Goal: Transaction & Acquisition: Book appointment/travel/reservation

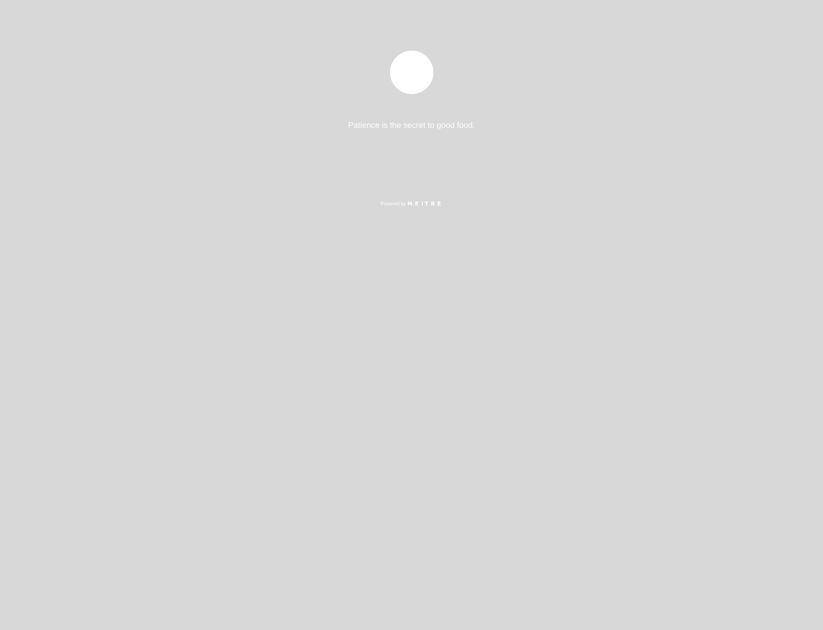
select select "es"
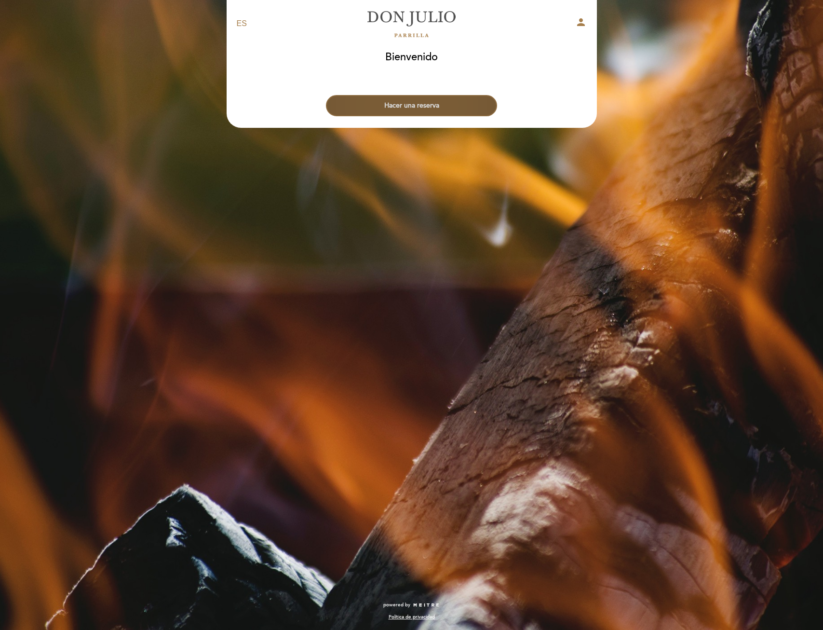
click at [423, 101] on button "Hacer una reserva" at bounding box center [411, 105] width 171 height 21
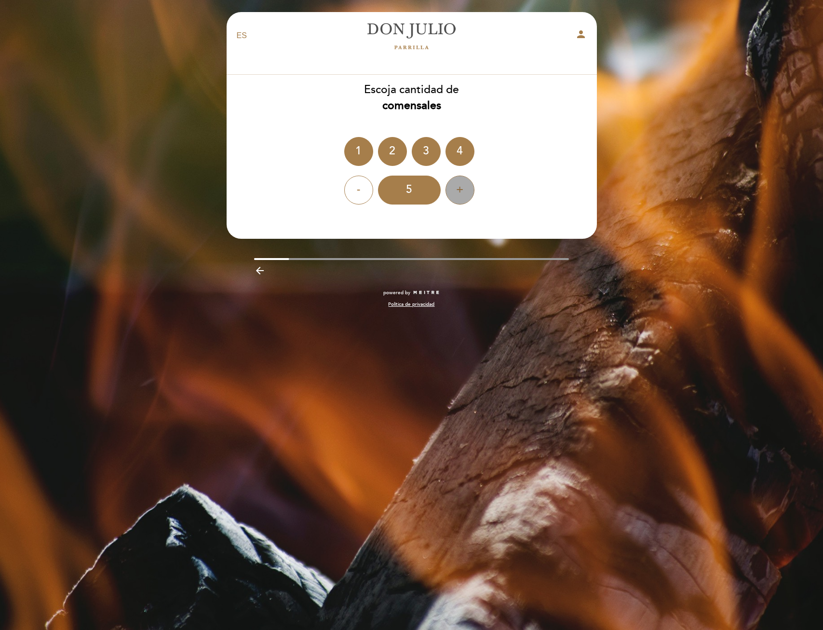
click at [453, 185] on div "+" at bounding box center [460, 190] width 29 height 29
click at [460, 193] on div "+" at bounding box center [460, 190] width 29 height 29
click at [461, 191] on div "+" at bounding box center [460, 190] width 29 height 29
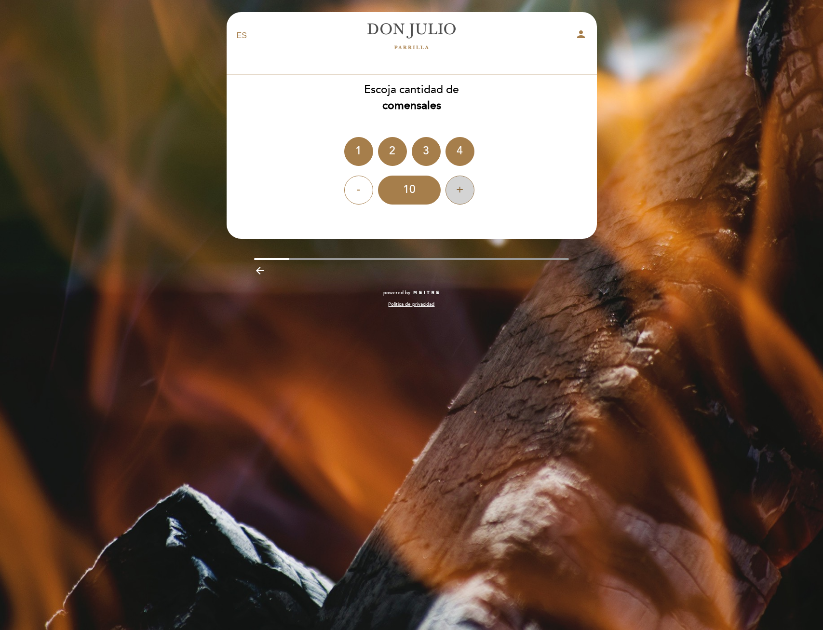
click at [461, 191] on div "+" at bounding box center [460, 190] width 29 height 29
click at [407, 191] on div "12" at bounding box center [409, 190] width 63 height 29
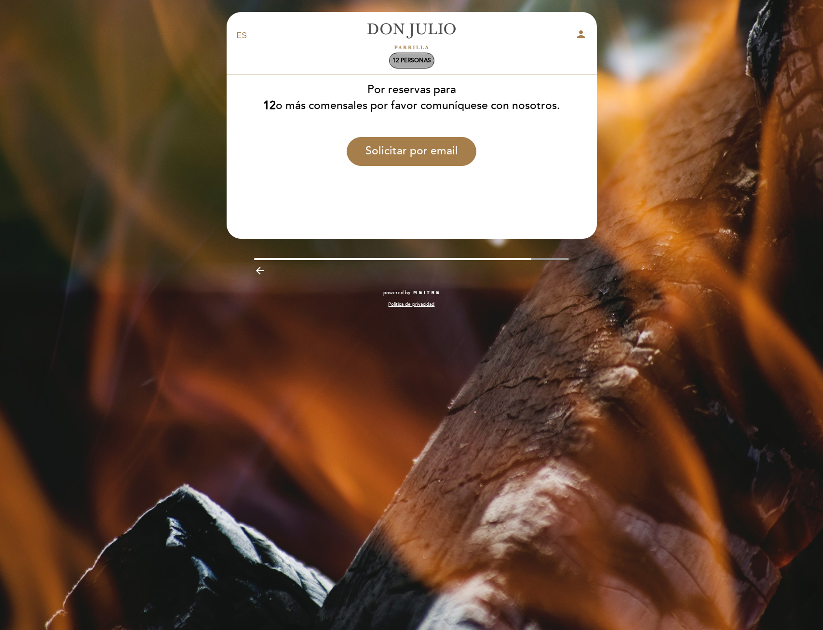
click at [400, 61] on span "12 personas" at bounding box center [411, 60] width 39 height 7
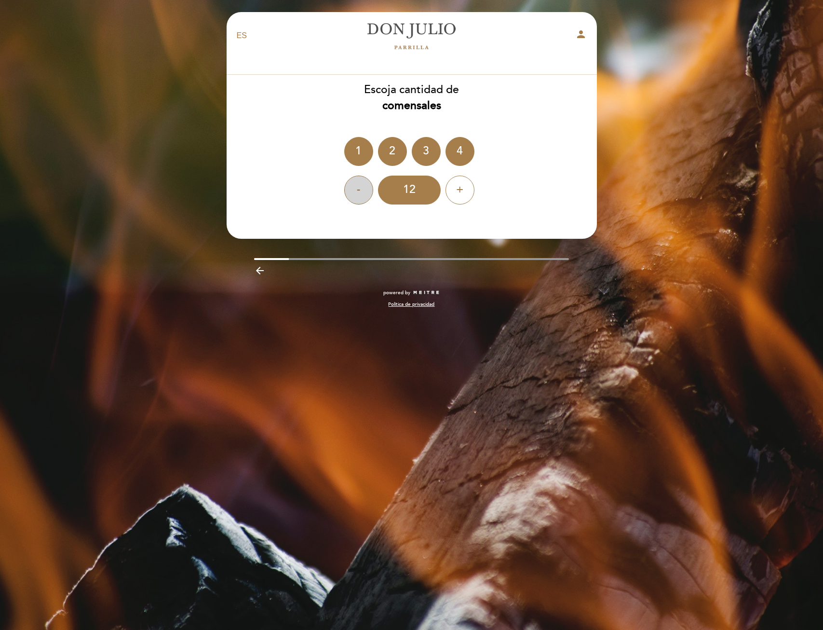
click at [349, 192] on div "-" at bounding box center [358, 190] width 29 height 29
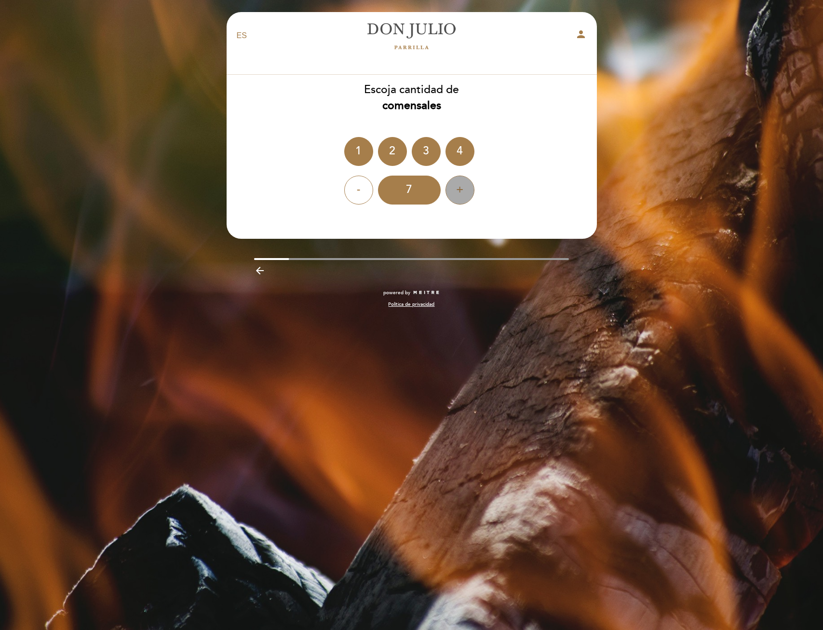
click at [456, 188] on div "+" at bounding box center [460, 190] width 29 height 29
click at [343, 190] on div "- 11 +" at bounding box center [411, 190] width 371 height 29
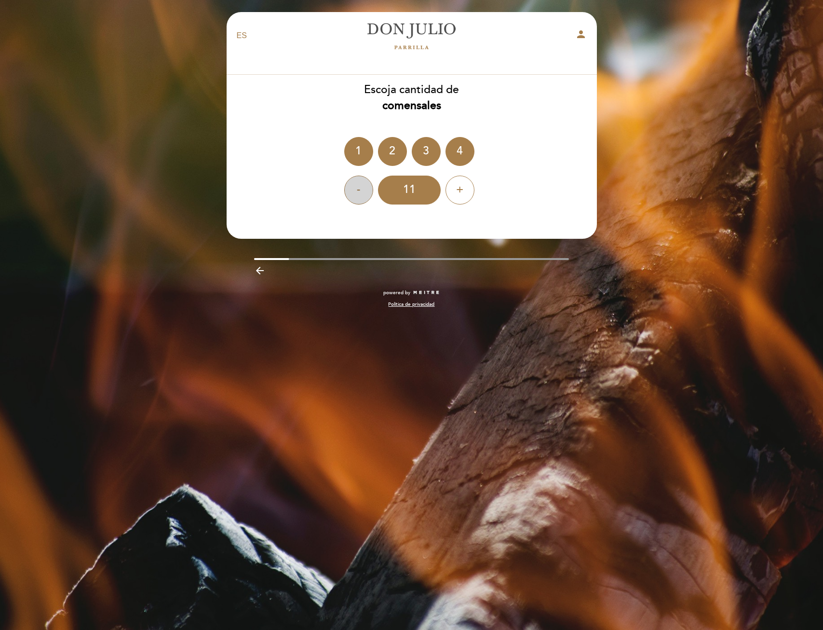
click at [354, 189] on div "-" at bounding box center [358, 190] width 29 height 29
click at [409, 189] on div "10" at bounding box center [409, 190] width 63 height 29
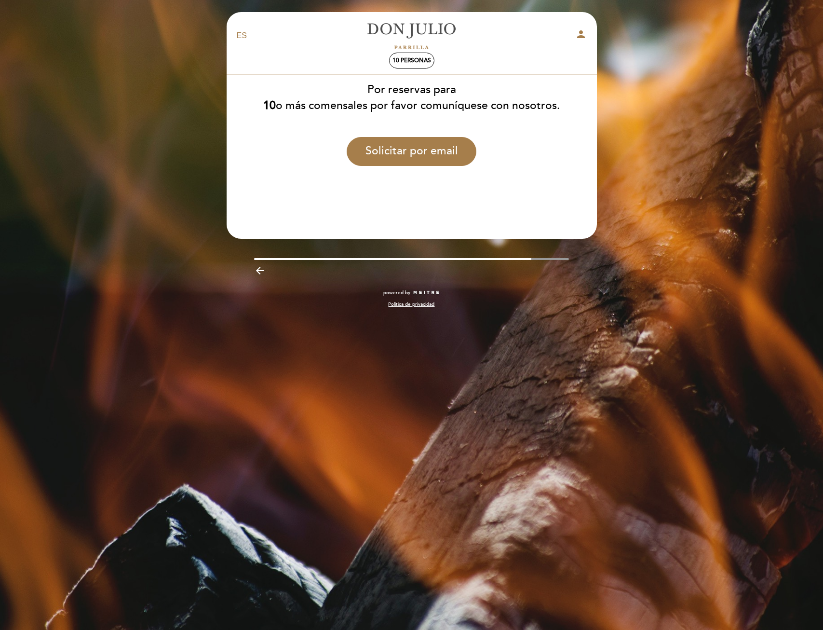
click at [240, 34] on select "EN ES PT" at bounding box center [242, 35] width 11 height 11
click at [416, 67] on div "10 personas" at bounding box center [412, 60] width 44 height 15
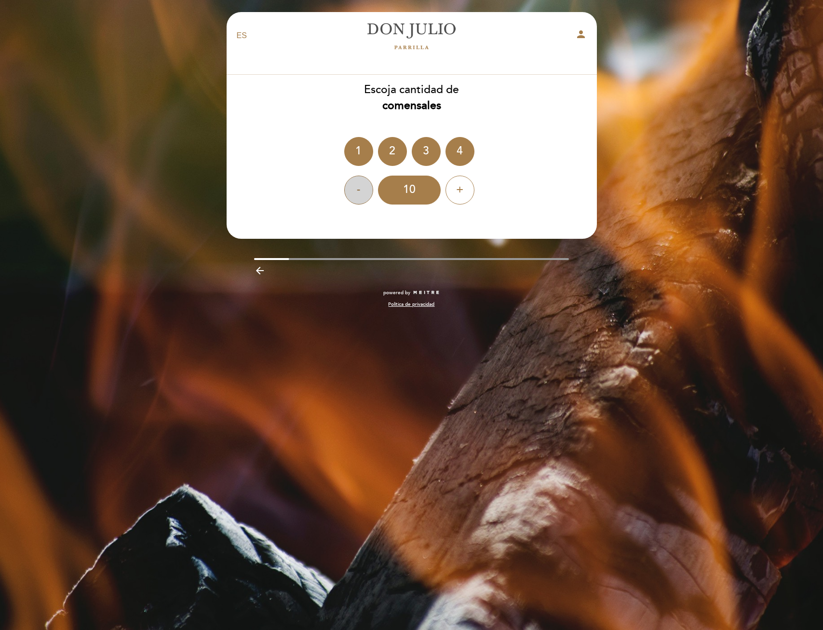
click at [361, 188] on div "-" at bounding box center [358, 190] width 29 height 29
click at [435, 201] on div "8" at bounding box center [409, 190] width 63 height 29
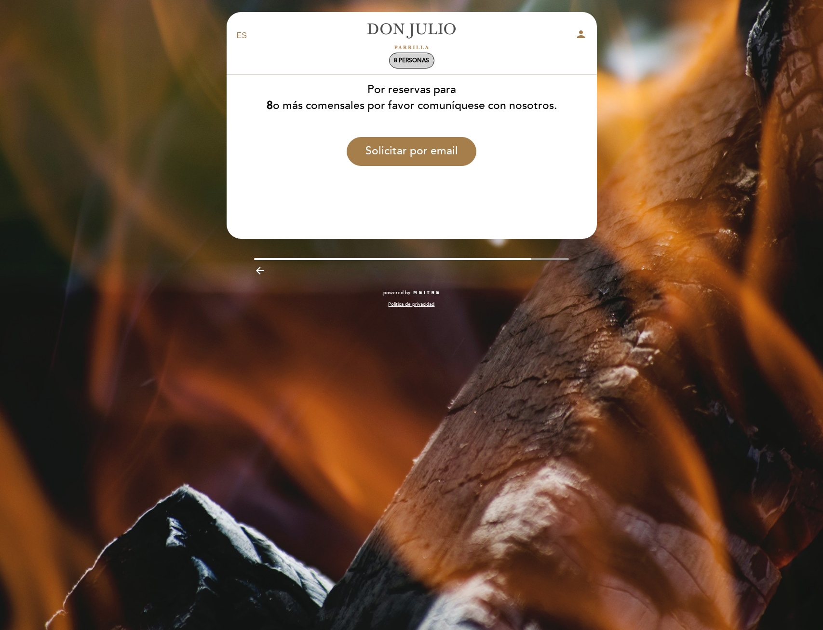
click at [405, 63] on span "8 personas" at bounding box center [411, 60] width 35 height 7
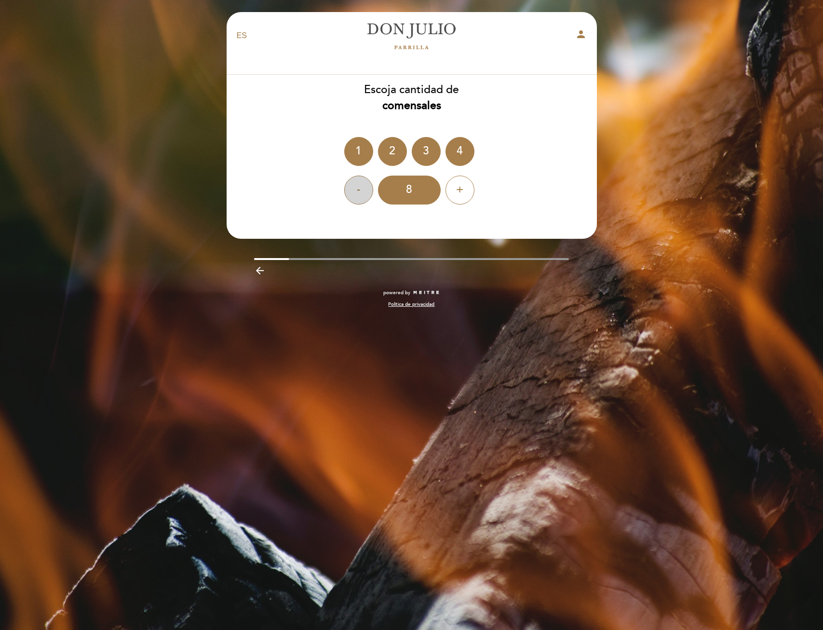
click at [355, 188] on div "-" at bounding box center [358, 190] width 29 height 29
click at [420, 191] on div "6" at bounding box center [409, 190] width 63 height 29
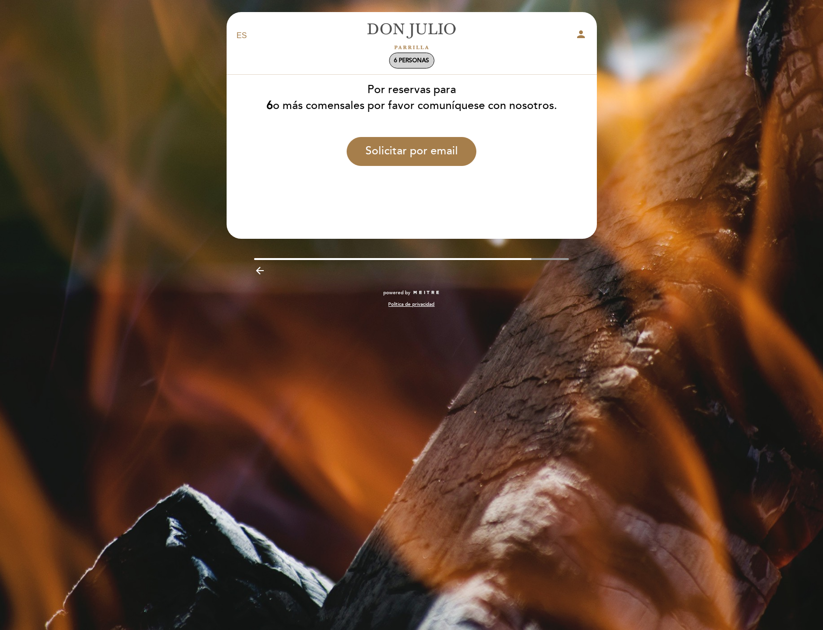
click at [404, 59] on span "6 personas" at bounding box center [411, 60] width 35 height 7
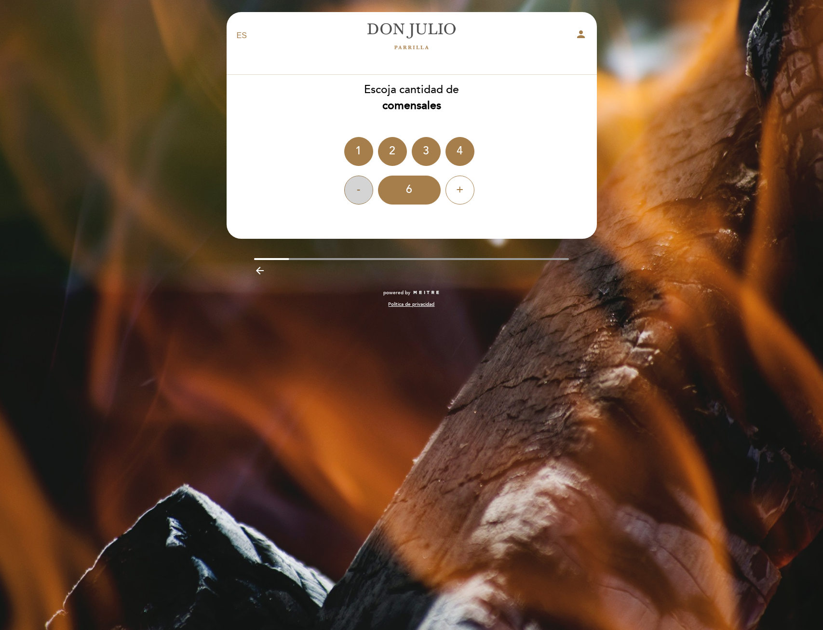
click at [363, 186] on div "-" at bounding box center [358, 190] width 29 height 29
click at [418, 186] on div "5" at bounding box center [409, 190] width 63 height 29
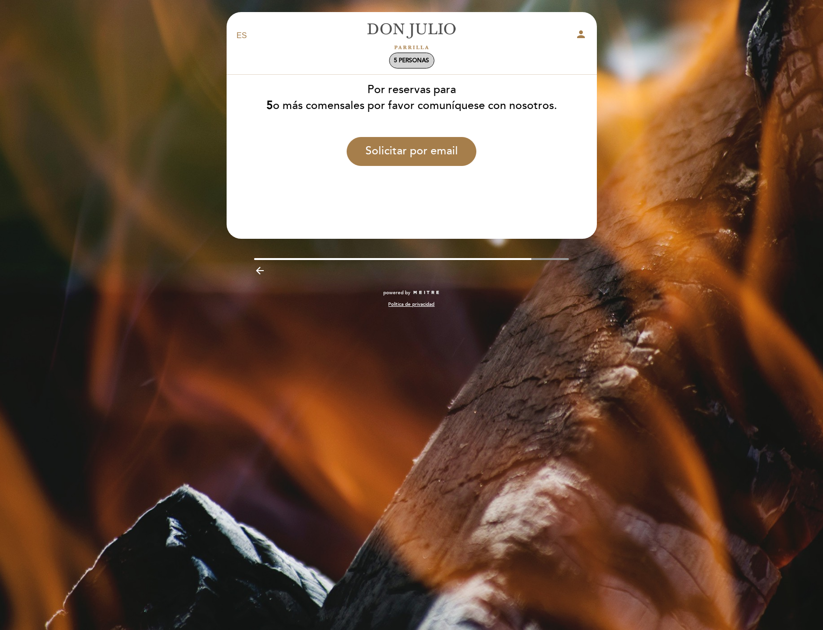
click at [425, 59] on span "5 personas" at bounding box center [411, 60] width 35 height 7
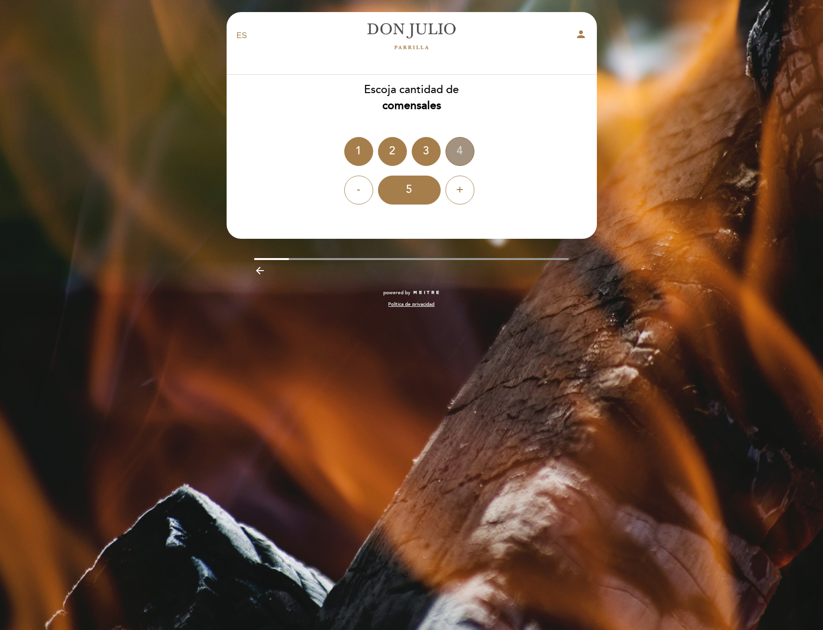
click at [465, 146] on div "4" at bounding box center [460, 151] width 29 height 29
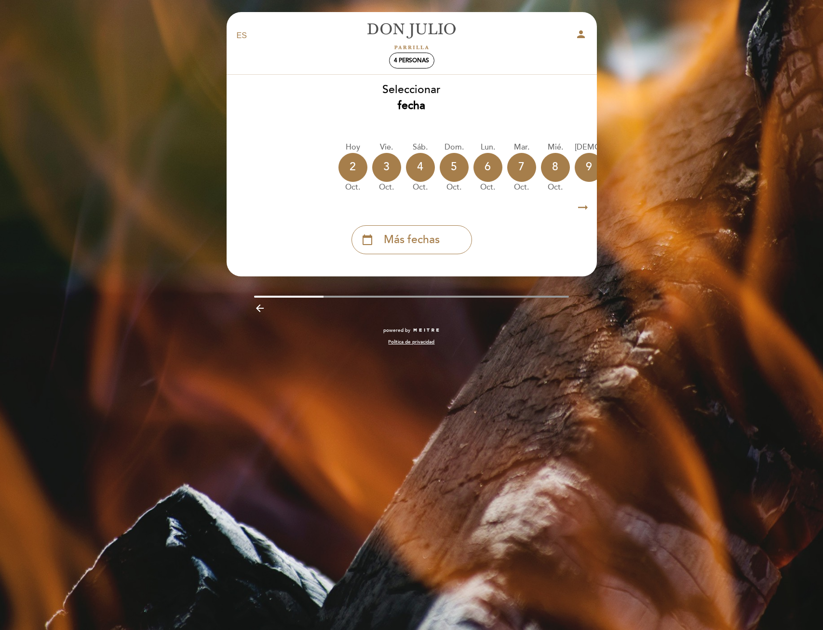
drag, startPoint x: 384, startPoint y: 199, endPoint x: 410, endPoint y: 197, distance: 26.6
click at [410, 197] on div "Seleccionar fecha [DATE] [DATE] [DATE] [DATE] [DATE] [DATE] [DATE] [DATE] jue. 9" at bounding box center [411, 168] width 371 height 172
click at [582, 209] on icon "arrow_right_alt" at bounding box center [583, 207] width 14 height 21
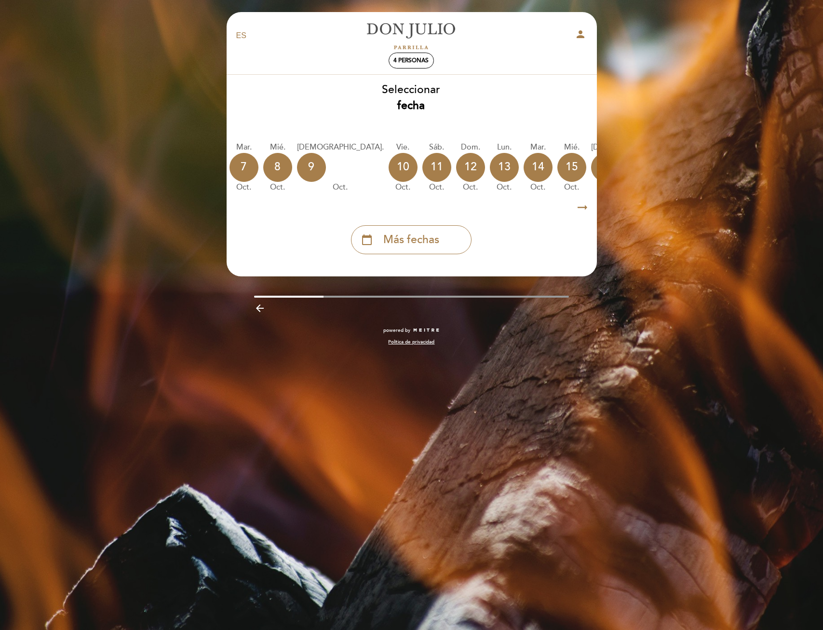
scroll to position [0, 281]
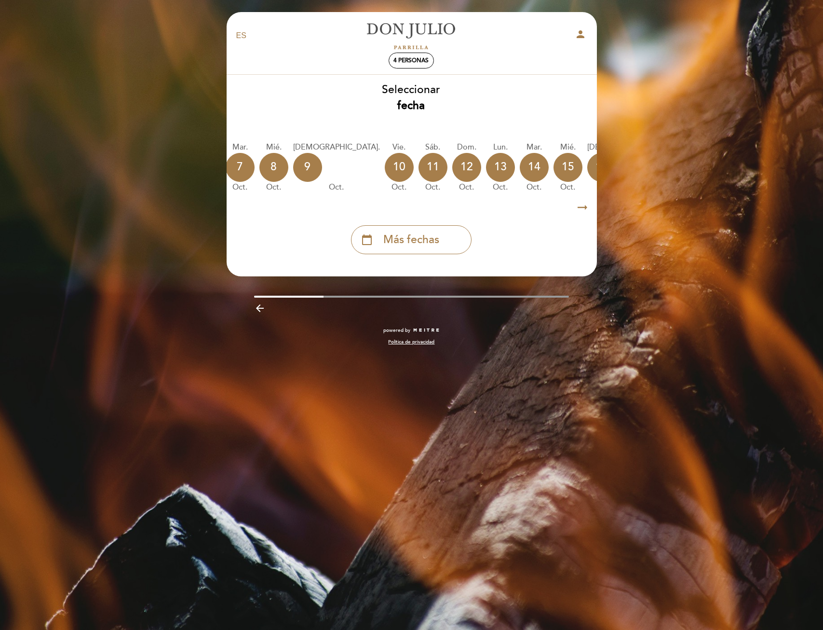
click at [679, 170] on div "calendar_today" at bounding box center [693, 167] width 29 height 29
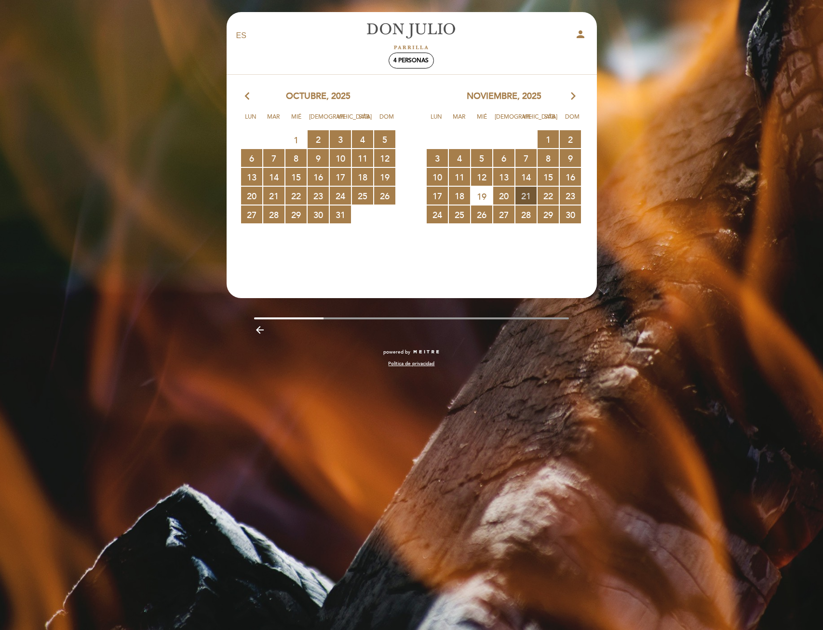
click at [522, 194] on span "21 RESERVAS DISPONIBLES" at bounding box center [525, 196] width 21 height 18
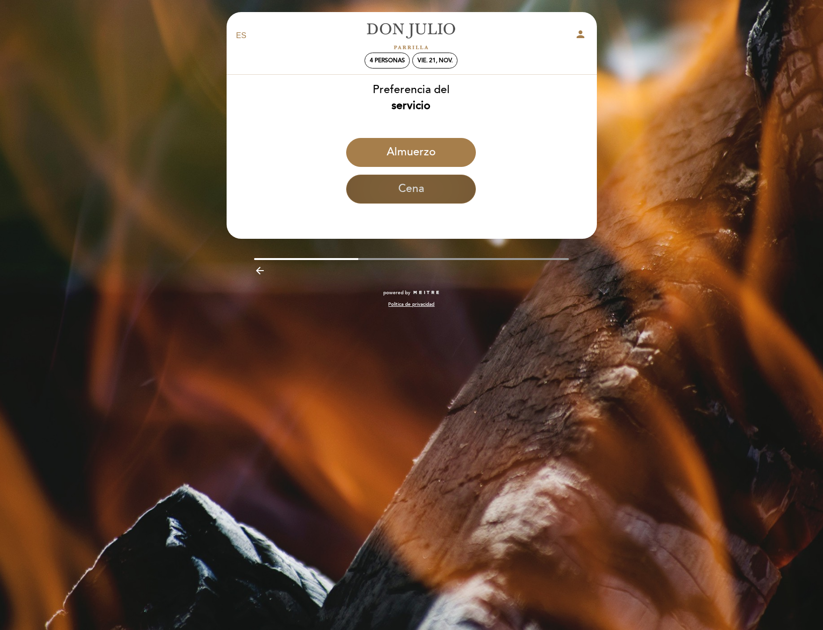
click at [443, 180] on button "Cena" at bounding box center [411, 189] width 130 height 29
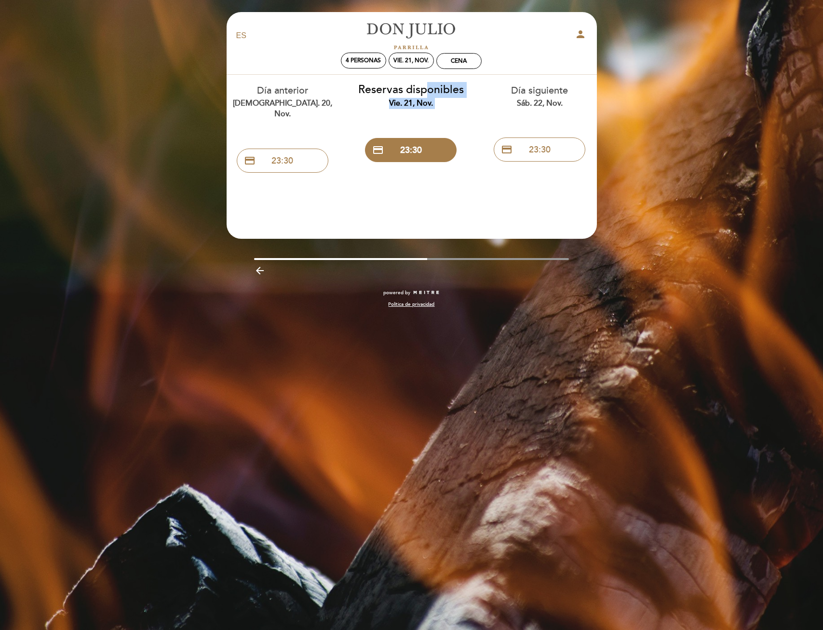
drag, startPoint x: 300, startPoint y: 111, endPoint x: 347, endPoint y: 110, distance: 46.8
click at [347, 109] on div "Día anterior jue. 20, nov. credit_card 23:30 Reservas disponibles vie. 21, nov.…" at bounding box center [411, 126] width 386 height 103
click at [262, 269] on icon "arrow_backward" at bounding box center [260, 271] width 12 height 12
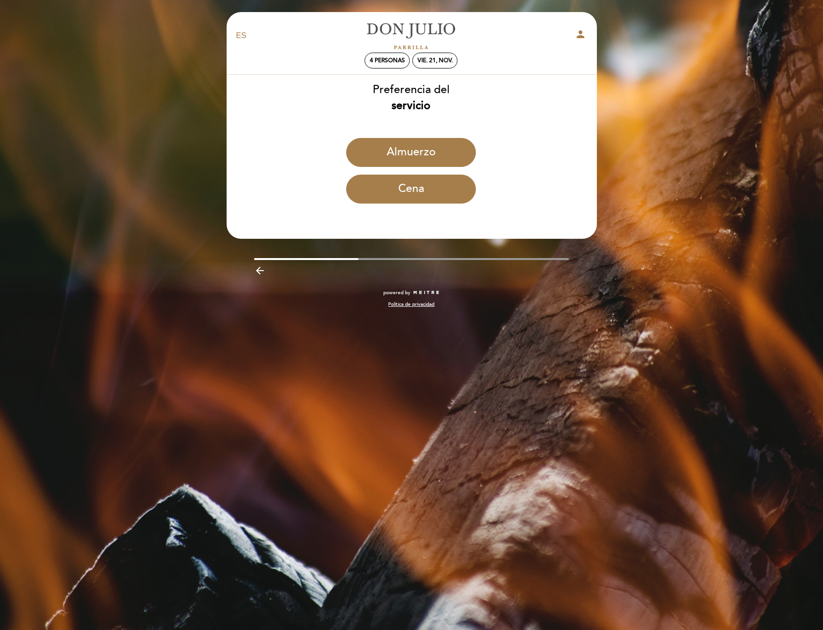
click at [262, 271] on icon "arrow_backward" at bounding box center [260, 271] width 12 height 12
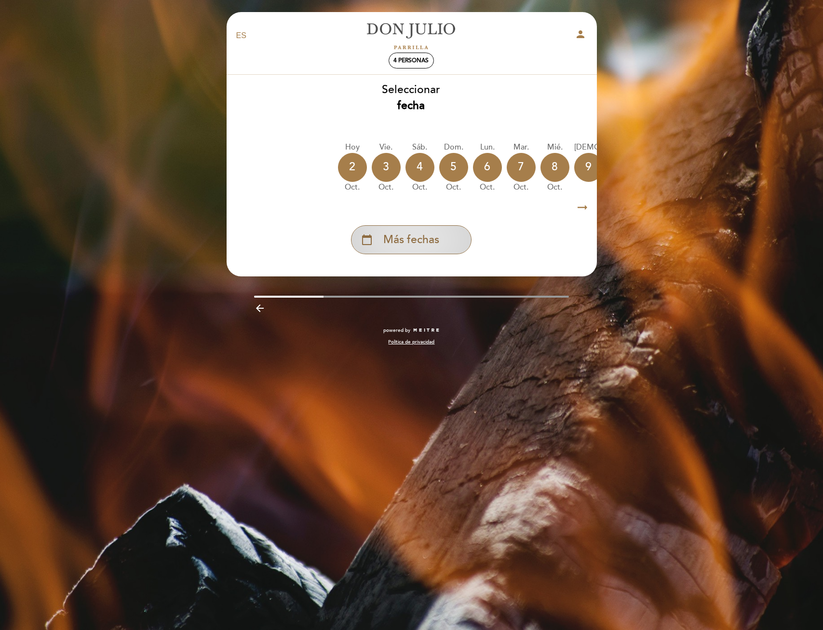
click at [443, 237] on div "calendar_today Más fechas" at bounding box center [411, 239] width 121 height 29
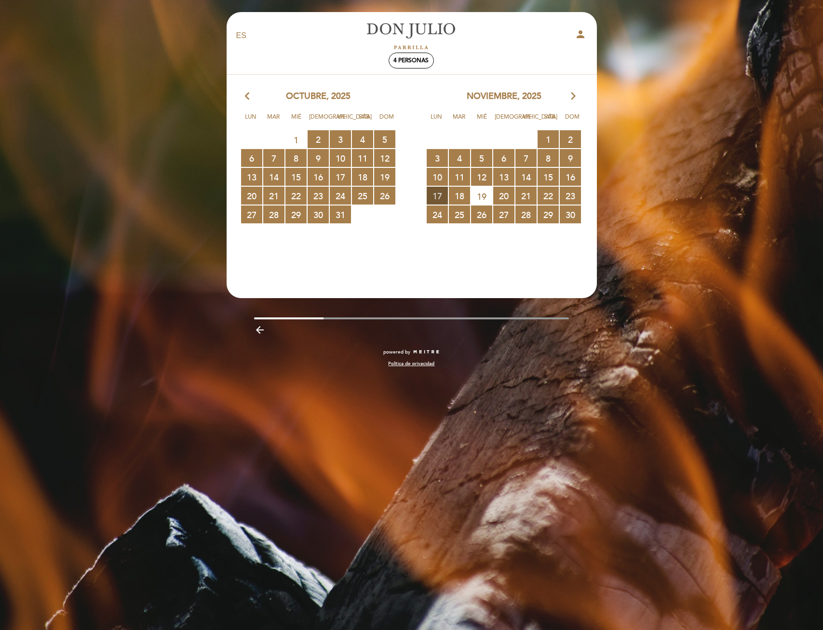
click at [439, 195] on span "17 RESERVAS DISPONIBLES" at bounding box center [437, 196] width 21 height 18
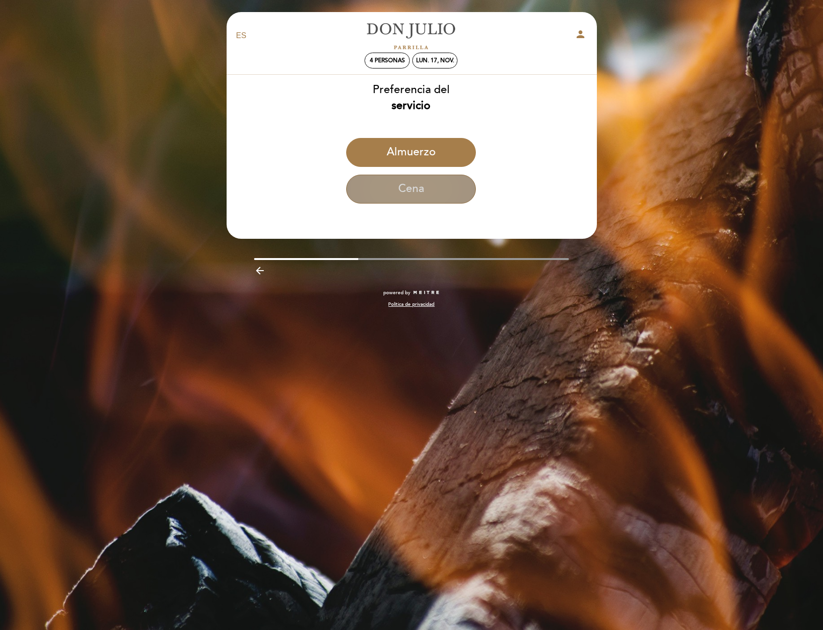
click at [429, 196] on button "Cena" at bounding box center [411, 189] width 130 height 29
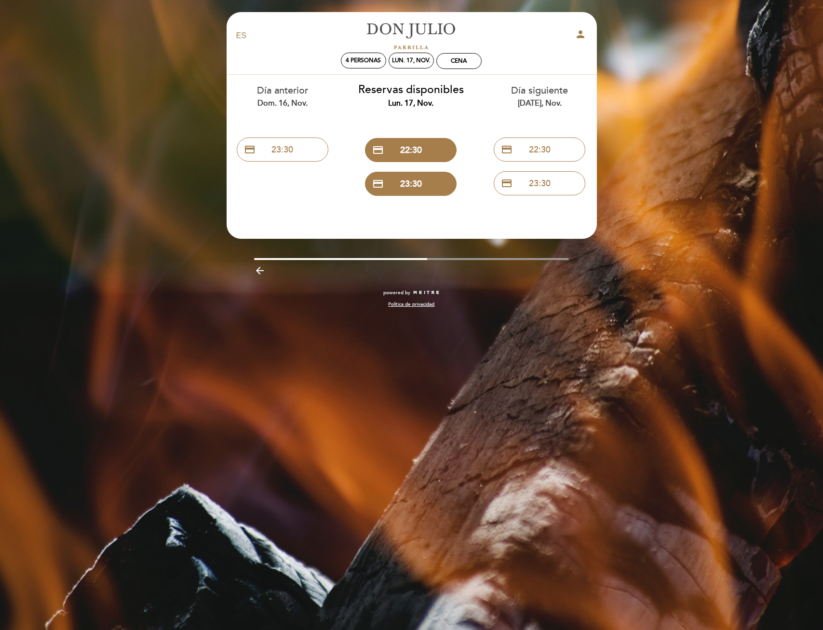
drag, startPoint x: 383, startPoint y: 258, endPoint x: 463, endPoint y: 257, distance: 79.6
click at [462, 257] on div "EN ES PT [PERSON_NAME] person 4 personas lun. 17, nov. Cena [GEOGRAPHIC_DATA] […" at bounding box center [411, 164] width 385 height 305
click at [493, 258] on div at bounding box center [411, 259] width 315 height 2
click at [562, 260] on div "arrow_backward" at bounding box center [411, 270] width 385 height 20
drag, startPoint x: 566, startPoint y: 257, endPoint x: 447, endPoint y: 256, distance: 118.6
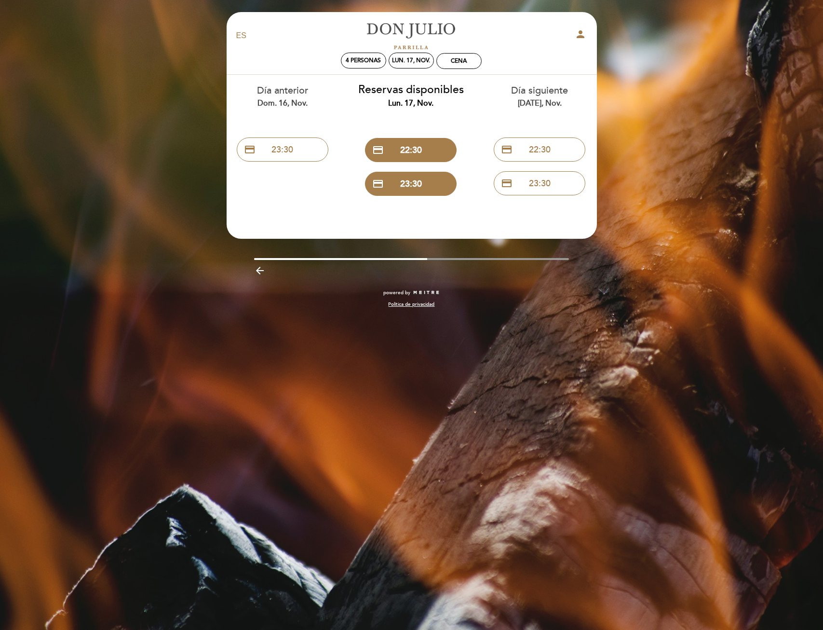
click at [447, 256] on div "EN ES PT [PERSON_NAME] person 4 personas lun. 17, nov. Cena [GEOGRAPHIC_DATA] […" at bounding box center [411, 164] width 385 height 305
drag, startPoint x: 450, startPoint y: 256, endPoint x: 478, endPoint y: 255, distance: 28.0
click at [478, 255] on div "EN ES PT [PERSON_NAME] person 4 personas lun. 17, nov. Cena [GEOGRAPHIC_DATA] […" at bounding box center [411, 164] width 385 height 305
drag, startPoint x: 420, startPoint y: 259, endPoint x: 523, endPoint y: 256, distance: 102.8
click at [523, 256] on div "EN ES PT [PERSON_NAME] person 4 personas lun. 17, nov. Cena [GEOGRAPHIC_DATA] […" at bounding box center [411, 164] width 385 height 305
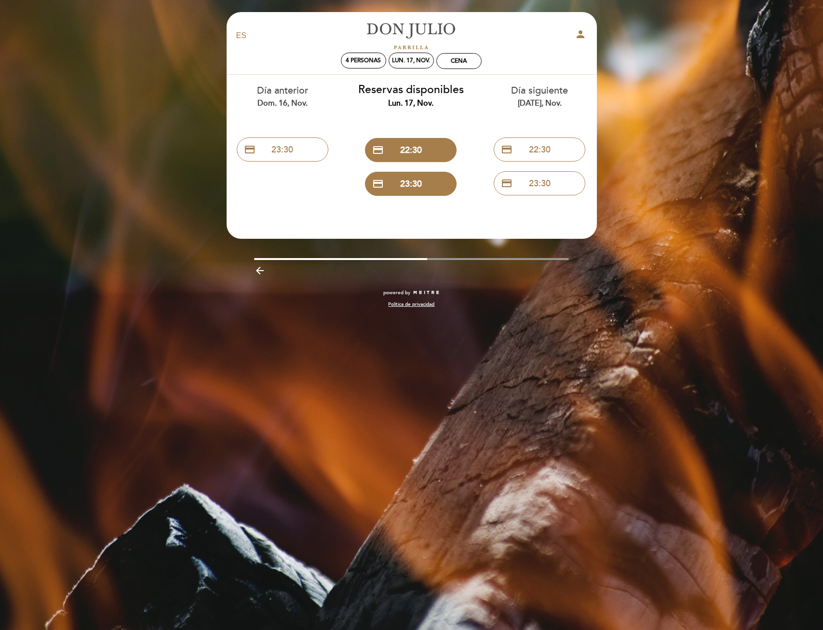
click at [740, 234] on div "EN ES PT [PERSON_NAME] person 4 personas lun. 17, nov. Cena [GEOGRAPHIC_DATA] […" at bounding box center [411, 315] width 823 height 630
drag, startPoint x: 409, startPoint y: 256, endPoint x: 417, endPoint y: 257, distance: 8.3
click at [417, 257] on div "EN ES PT [PERSON_NAME] person 4 personas lun. 17, nov. Cena [GEOGRAPHIC_DATA] […" at bounding box center [411, 164] width 385 height 305
click at [263, 270] on icon "arrow_backward" at bounding box center [260, 271] width 12 height 12
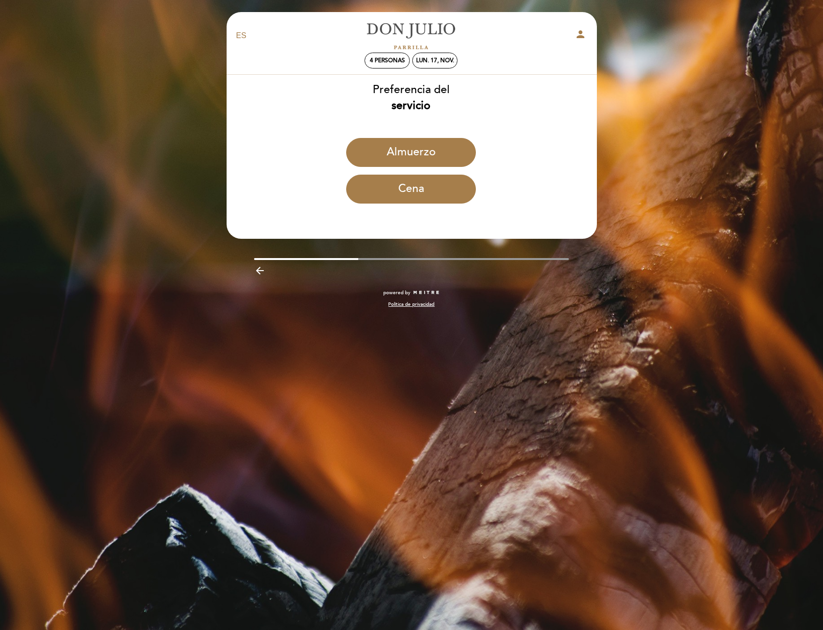
click at [258, 269] on icon "arrow_backward" at bounding box center [260, 271] width 12 height 12
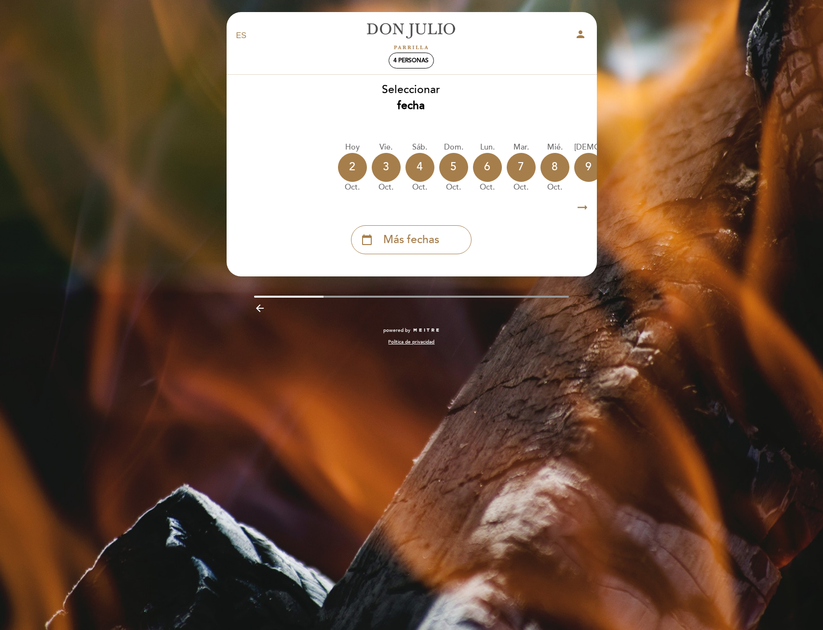
click at [411, 245] on span "Más fechas" at bounding box center [411, 240] width 56 height 16
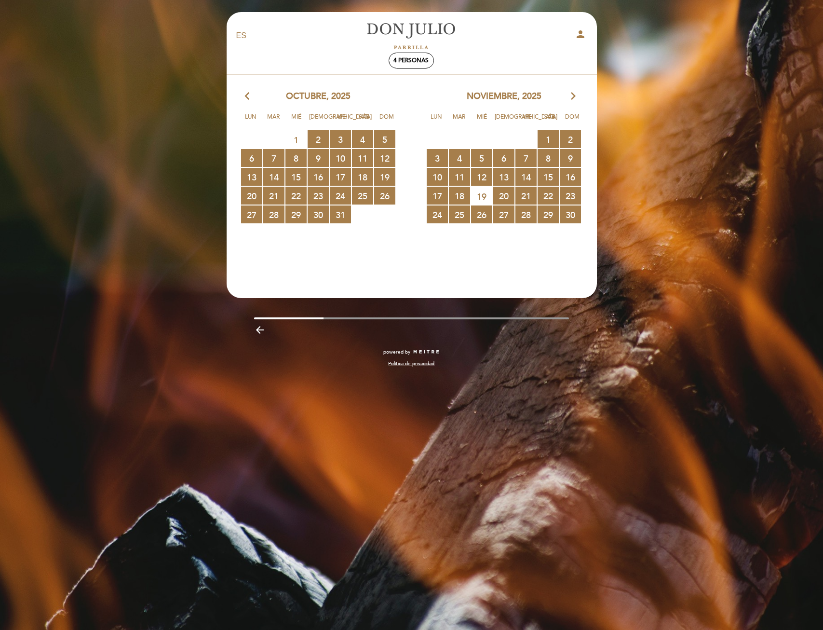
click at [566, 92] on div "noviembre, 2025 arrow_forward_ios" at bounding box center [504, 96] width 186 height 13
click at [571, 92] on icon "arrow_forward_ios" at bounding box center [573, 96] width 9 height 13
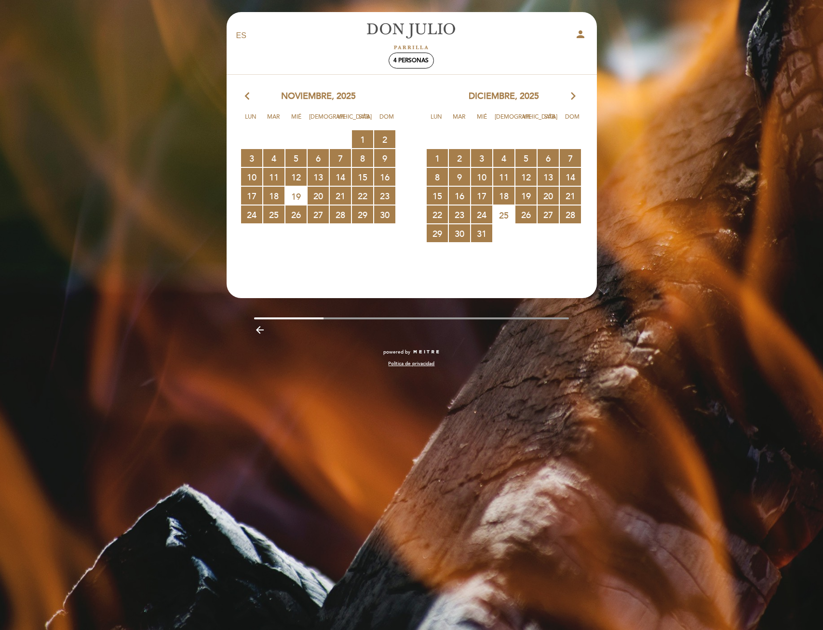
click at [572, 93] on icon "arrow_forward_ios" at bounding box center [573, 96] width 9 height 13
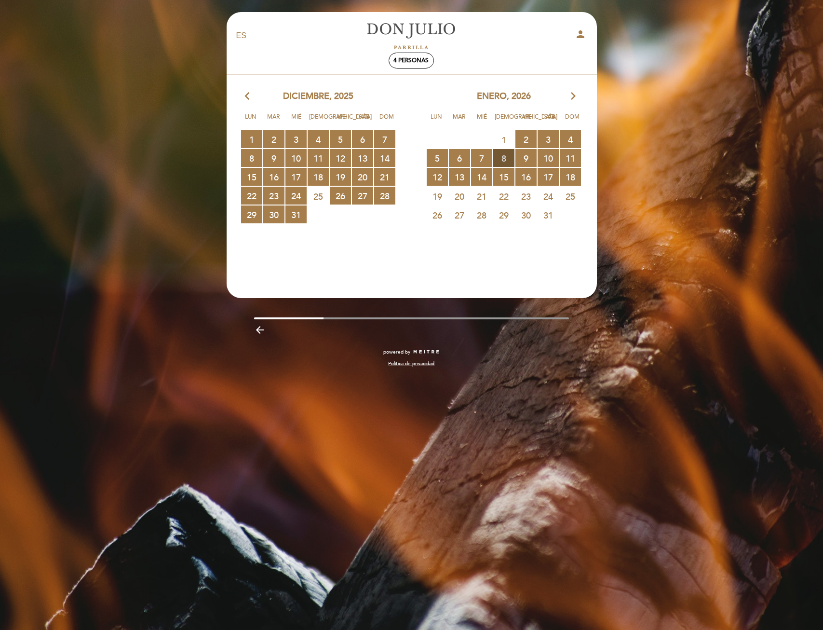
click at [505, 159] on span "8 RESERVAS DISPONIBLES" at bounding box center [503, 158] width 21 height 18
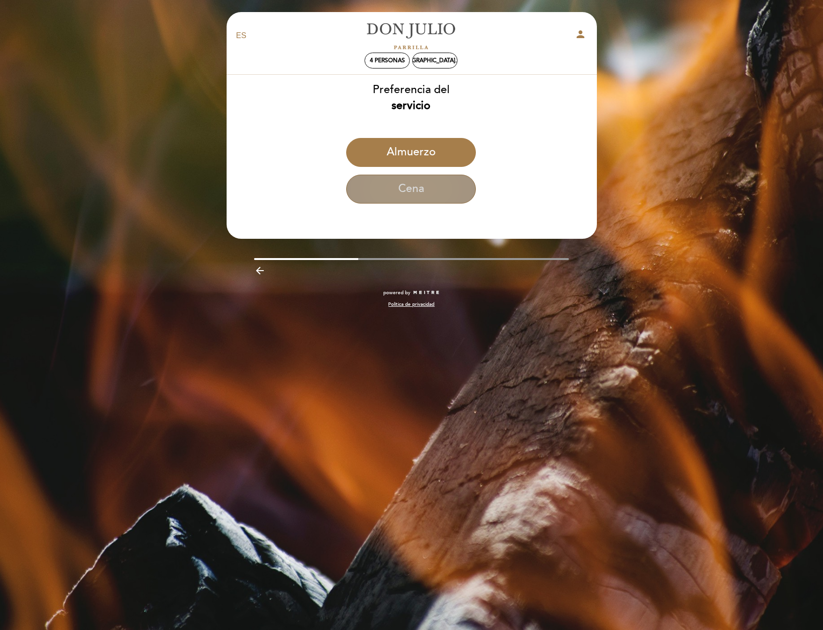
click at [420, 192] on button "Cena" at bounding box center [411, 189] width 130 height 29
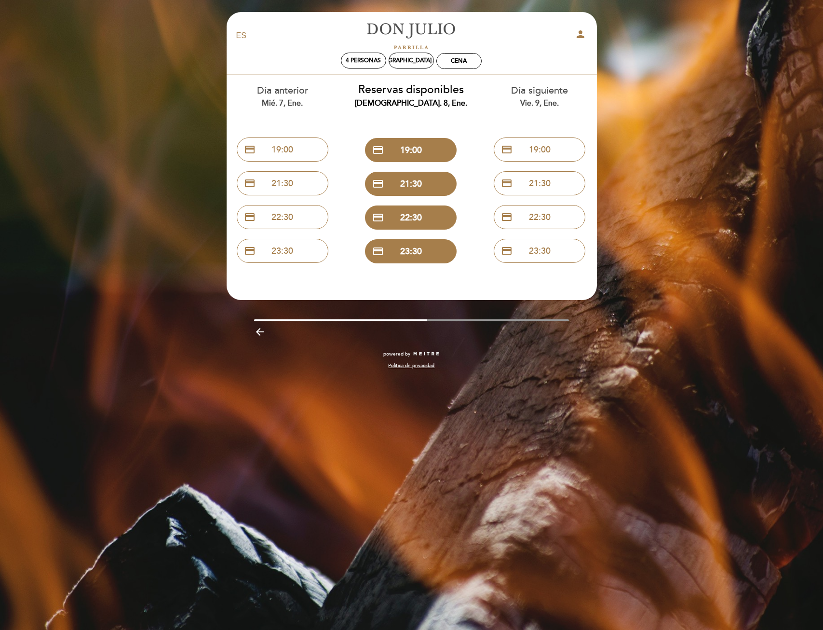
click at [277, 84] on div "Día anterior mié. 7, ene." at bounding box center [283, 96] width 114 height 25
click at [283, 110] on div "Día anterior mié. 7, ene. credit_card 19:00 credit_card 21:30 credit_card 22:30…" at bounding box center [282, 171] width 129 height 193
click at [289, 94] on div "Día anterior mié. 7, ene." at bounding box center [283, 96] width 114 height 25
click at [289, 90] on div "Día anterior mié. 7, ene." at bounding box center [283, 96] width 114 height 25
click at [288, 101] on div "mié. 7, ene." at bounding box center [283, 103] width 114 height 11
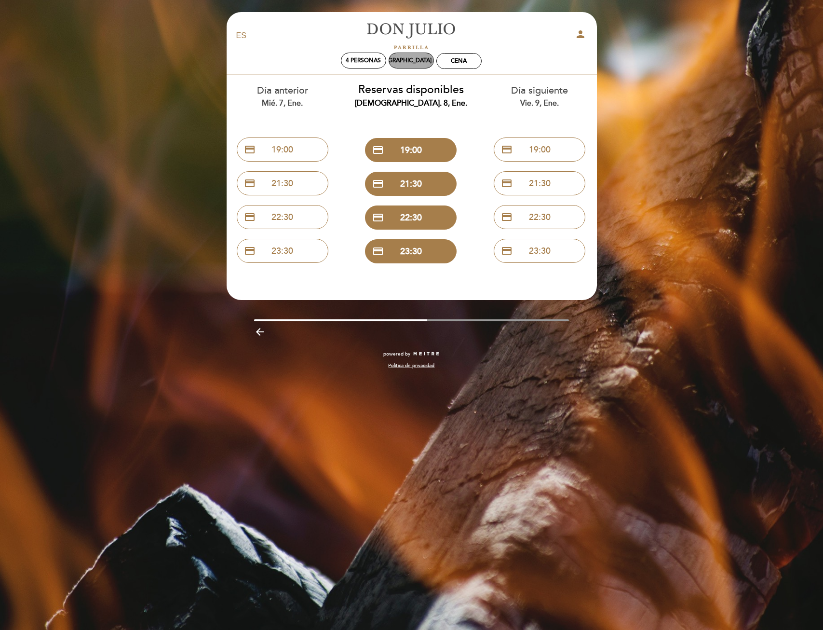
click at [399, 59] on div "[DEMOGRAPHIC_DATA]. 8, ene." at bounding box center [411, 60] width 85 height 7
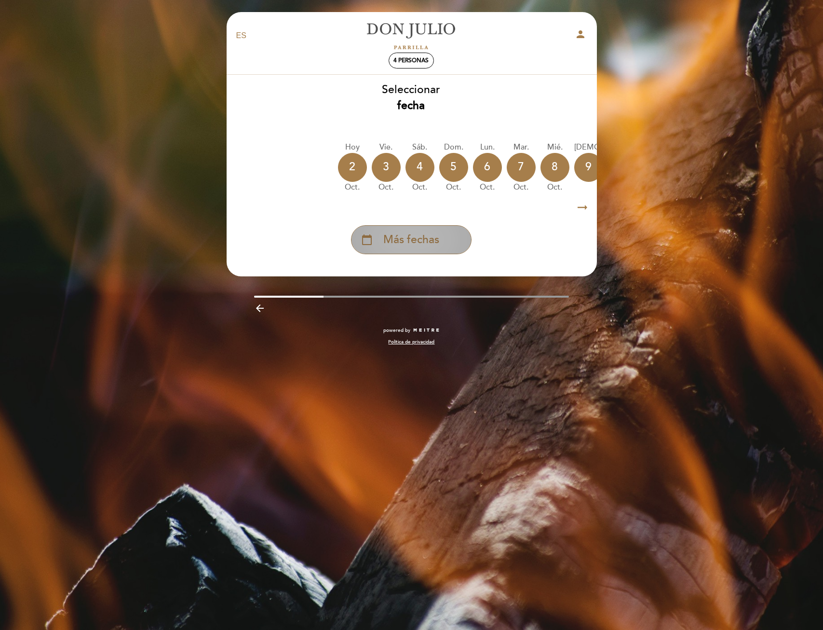
click at [432, 235] on span "Más fechas" at bounding box center [411, 240] width 56 height 16
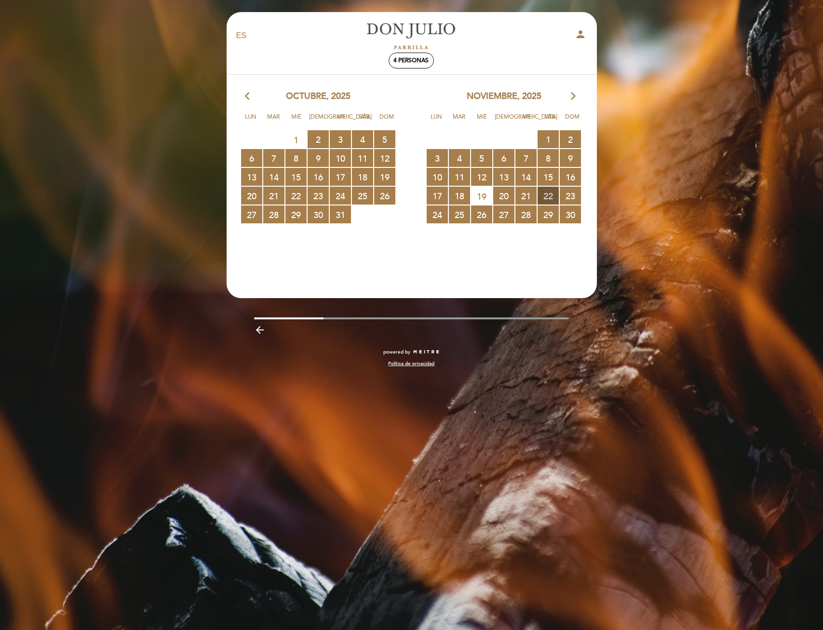
click at [551, 194] on span "22 RESERVAS DISPONIBLES" at bounding box center [548, 196] width 21 height 18
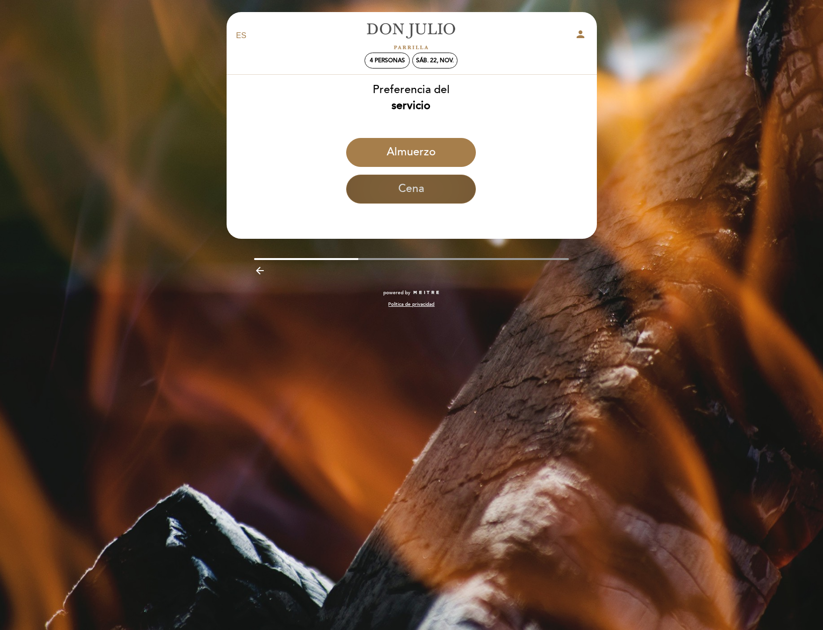
click at [441, 200] on button "Cena" at bounding box center [411, 189] width 130 height 29
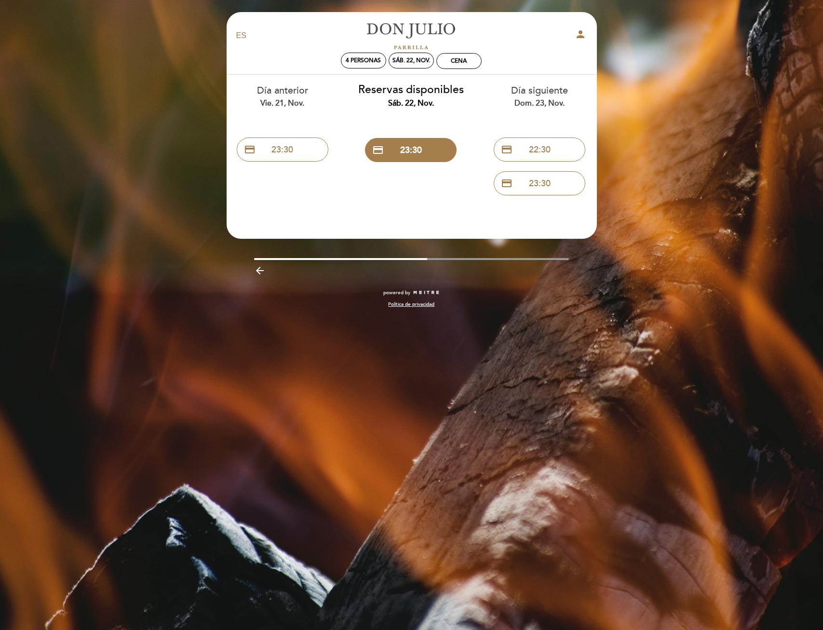
click at [258, 266] on icon "arrow_backward" at bounding box center [260, 271] width 12 height 12
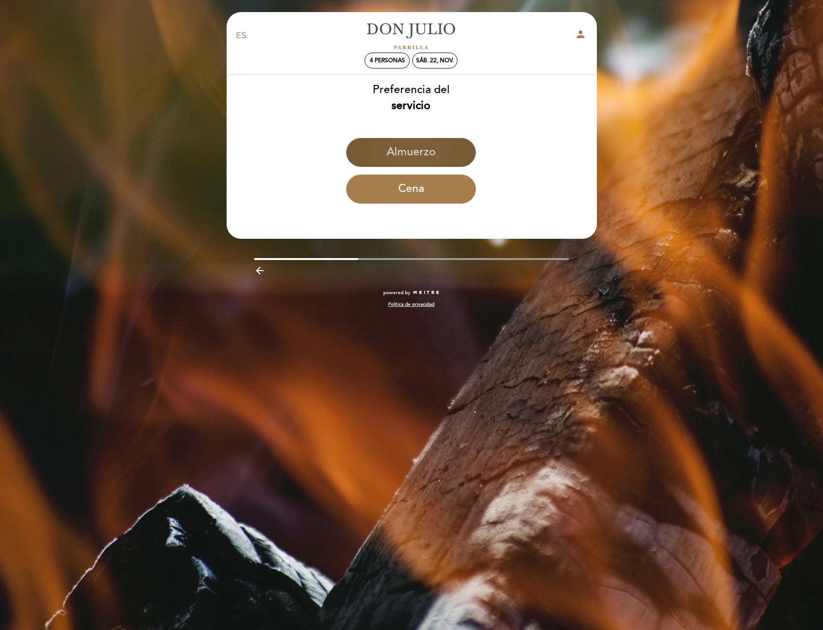
click at [434, 153] on button "Almuerzo" at bounding box center [411, 152] width 130 height 29
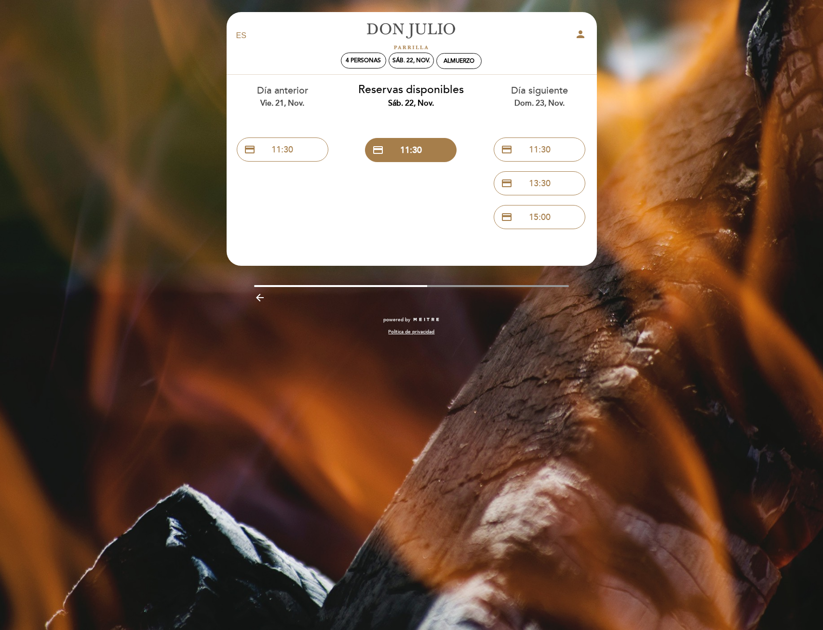
click at [257, 298] on icon "arrow_backward" at bounding box center [260, 298] width 12 height 12
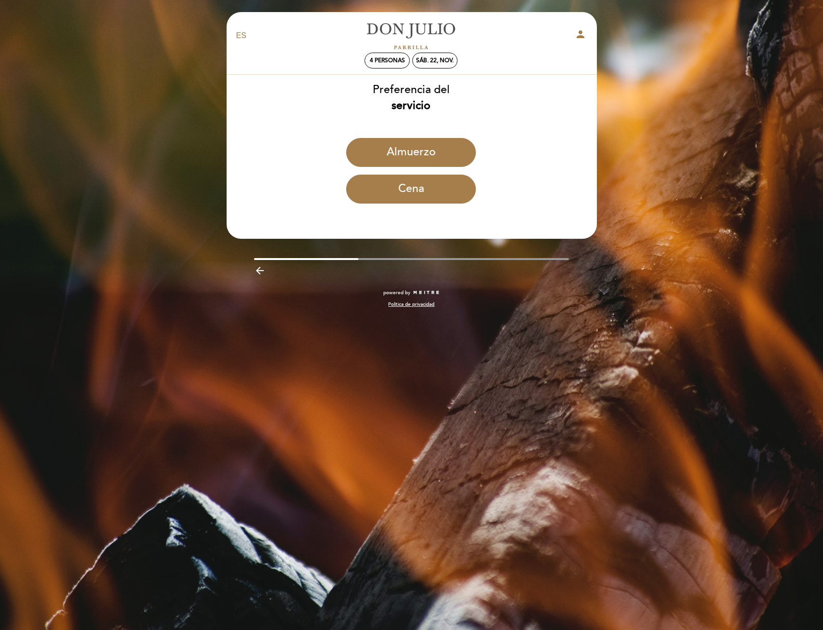
click at [257, 298] on div "Política de privacidad" at bounding box center [411, 302] width 385 height 12
click at [392, 57] on span "4 personas" at bounding box center [387, 60] width 35 height 7
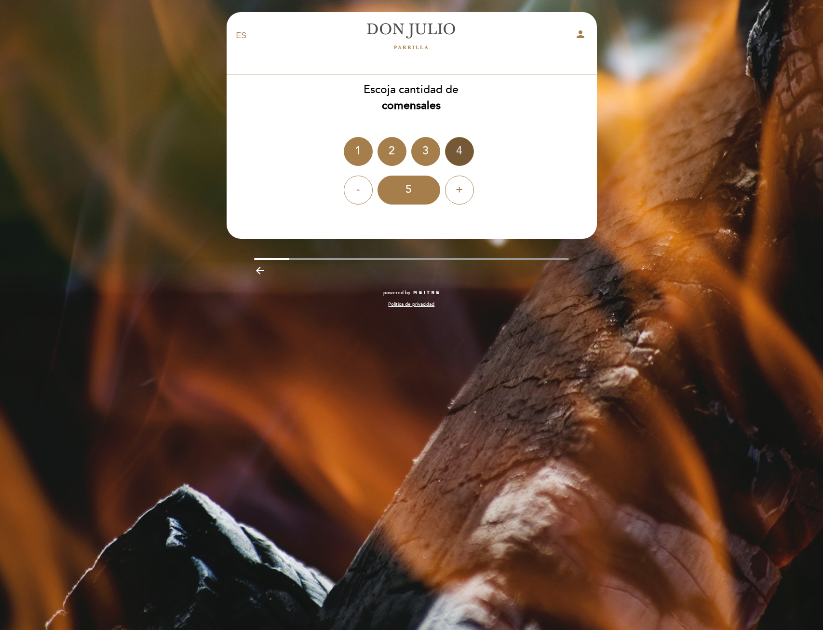
click at [459, 152] on div "4" at bounding box center [459, 151] width 29 height 29
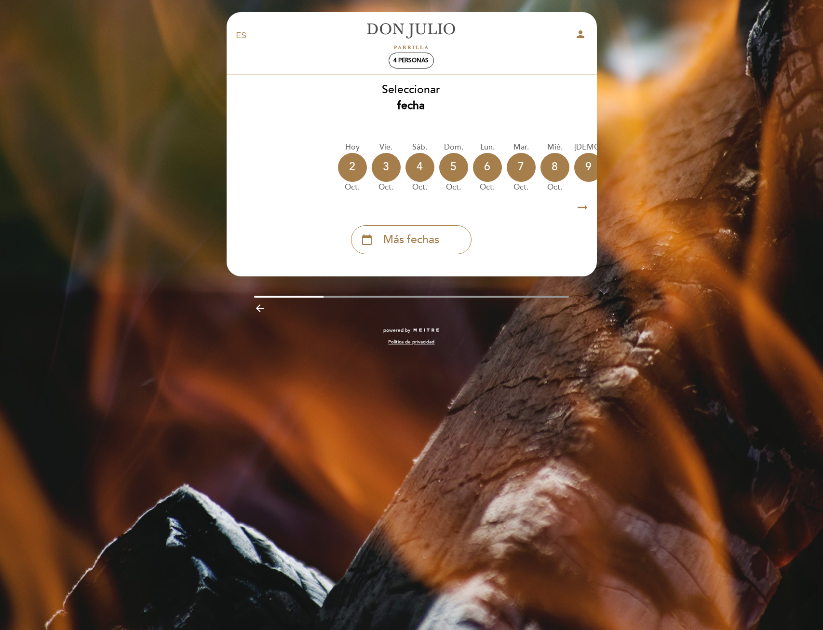
click at [583, 208] on icon "arrow_right_alt" at bounding box center [582, 207] width 14 height 21
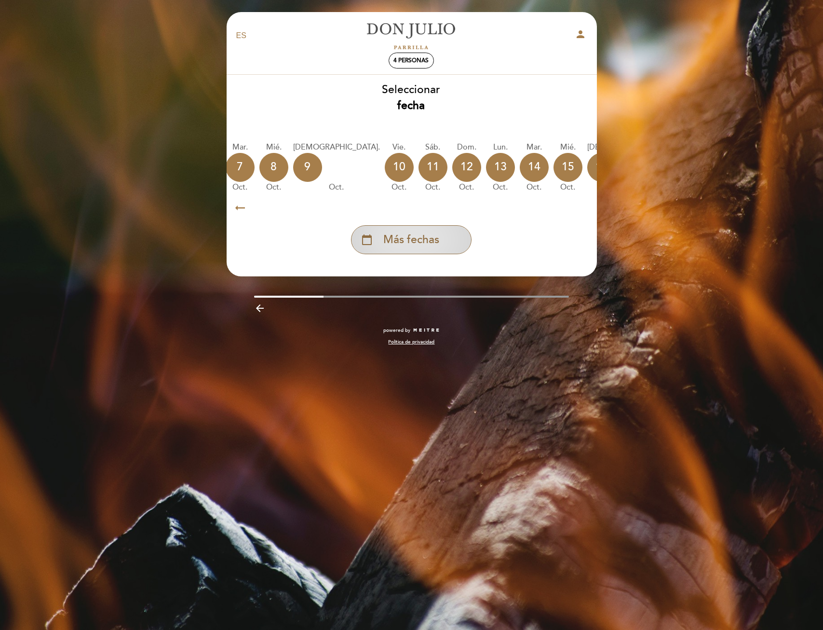
click at [428, 241] on span "Más fechas" at bounding box center [411, 240] width 56 height 16
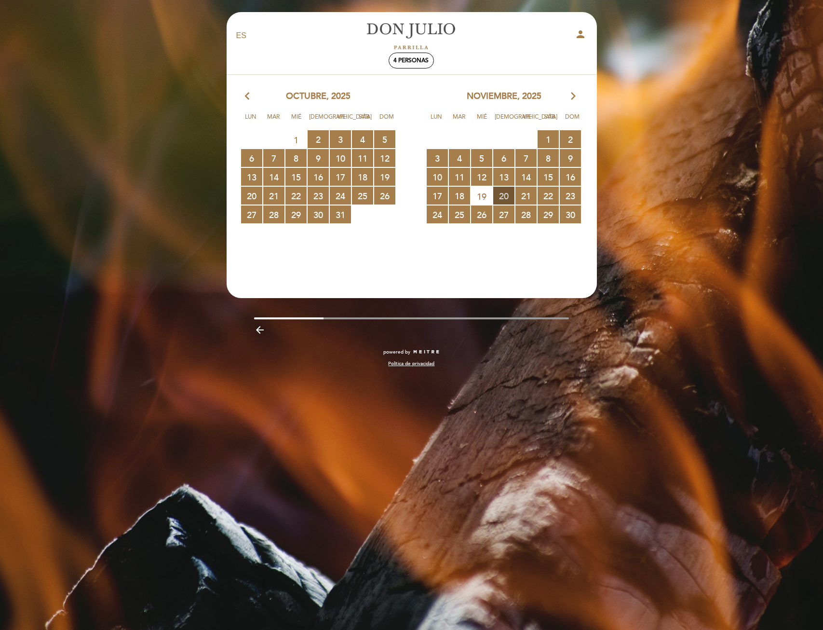
click at [502, 194] on span "20 RESERVAS DISPONIBLES" at bounding box center [503, 196] width 21 height 18
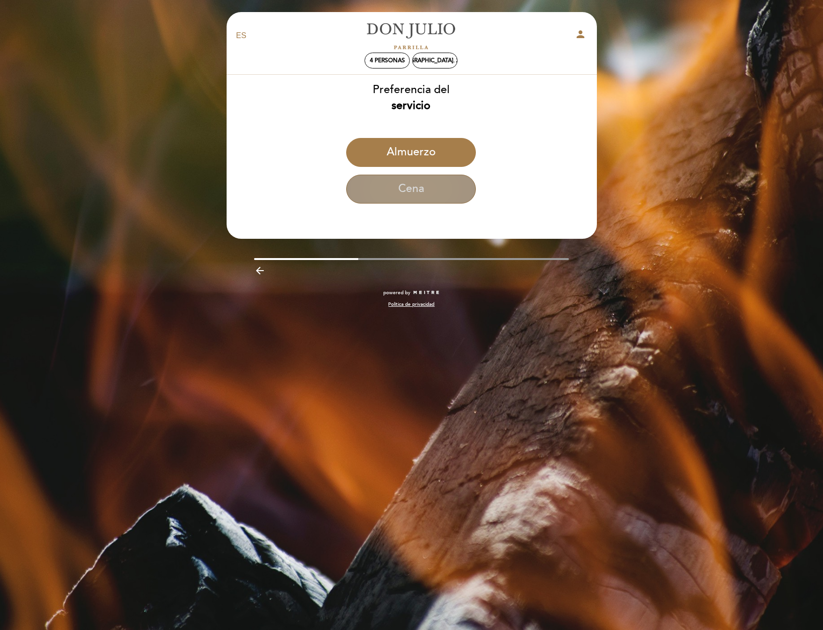
click at [434, 189] on button "Cena" at bounding box center [411, 189] width 130 height 29
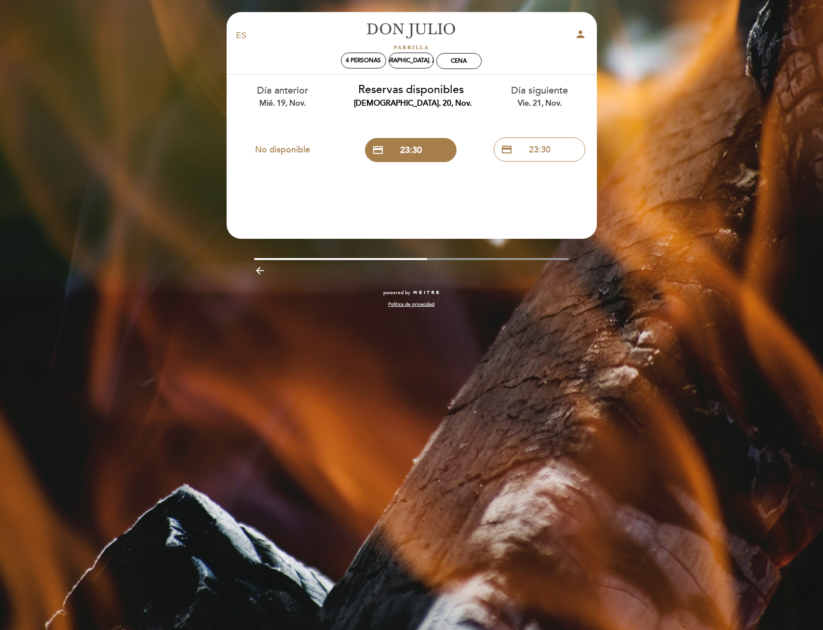
click at [604, 346] on div "EN ES PT [PERSON_NAME] person 4 personas jue. 20, nov. Cena [GEOGRAPHIC_DATA] […" at bounding box center [411, 315] width 823 height 630
click at [264, 270] on icon "arrow_backward" at bounding box center [260, 271] width 12 height 12
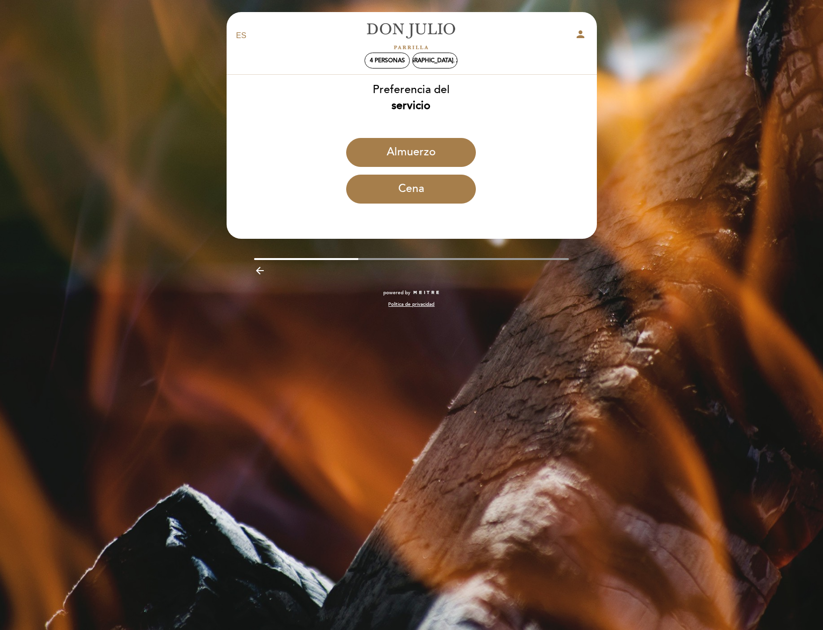
click at [264, 270] on icon "arrow_backward" at bounding box center [260, 271] width 12 height 12
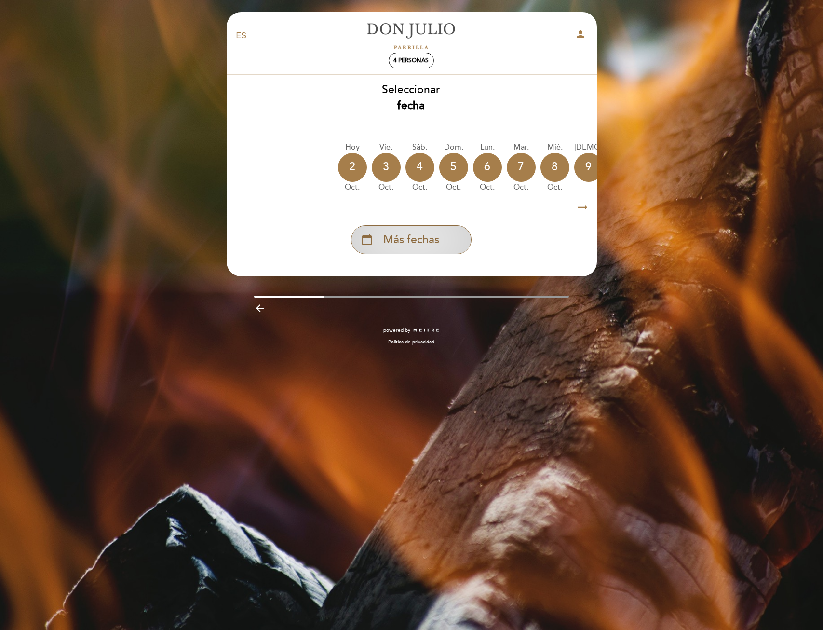
click at [409, 247] on span "Más fechas" at bounding box center [411, 240] width 56 height 16
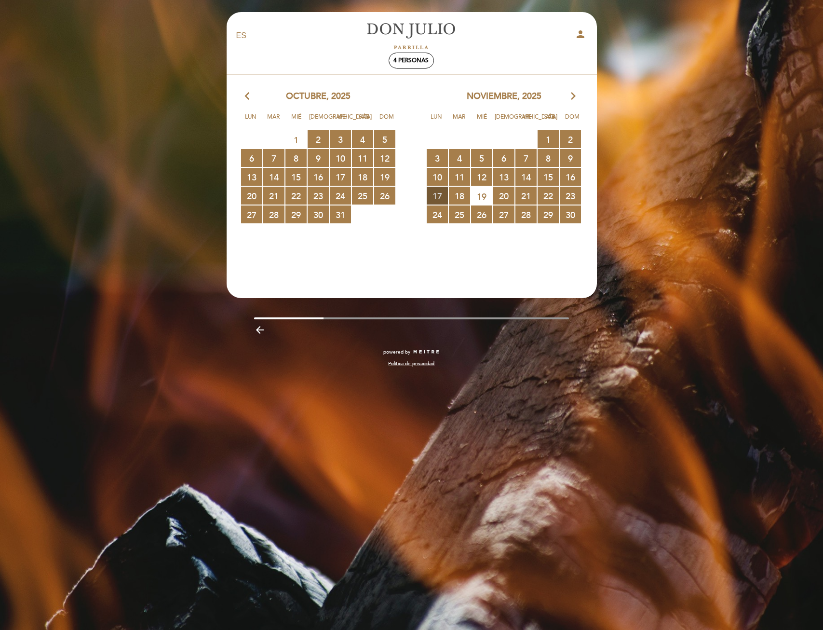
click at [439, 192] on span "17 RESERVAS DISPONIBLES" at bounding box center [437, 196] width 21 height 18
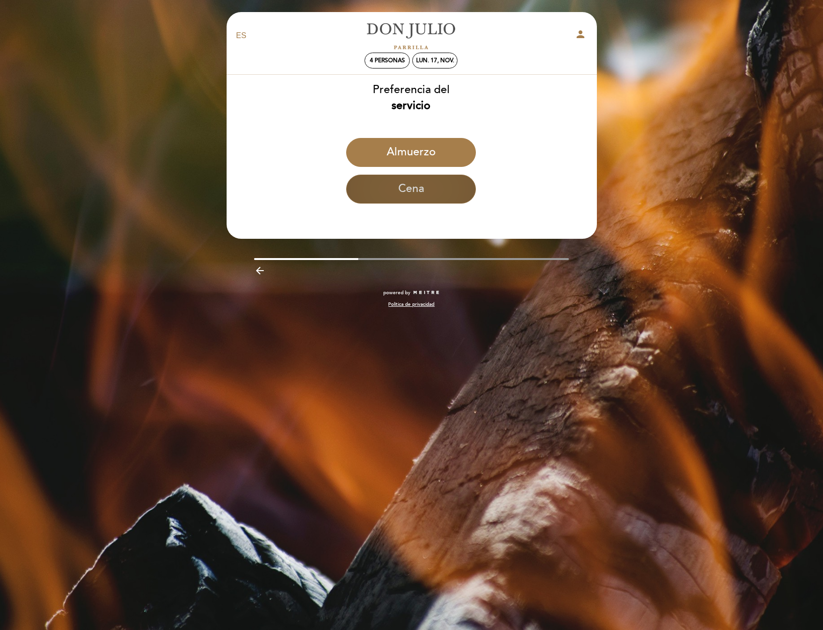
click at [434, 196] on button "Cena" at bounding box center [411, 189] width 130 height 29
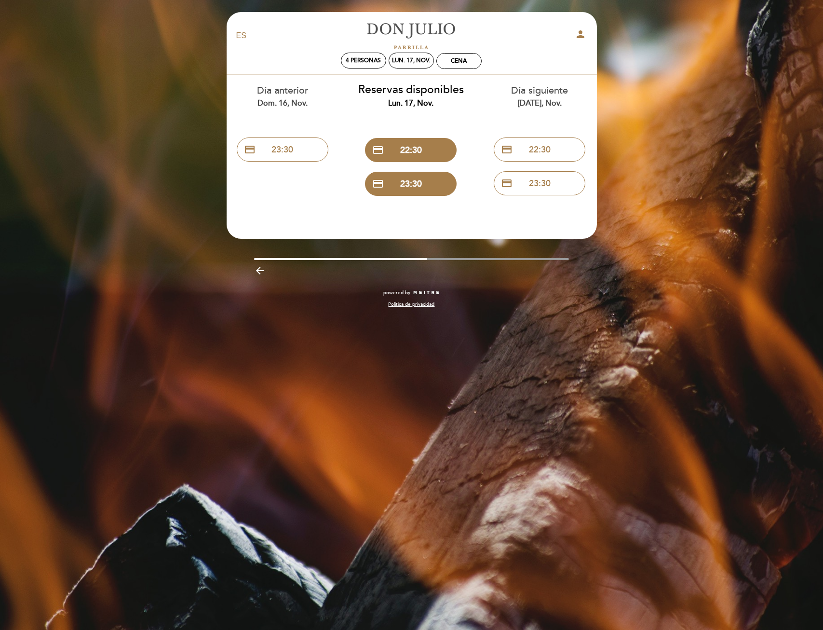
click at [542, 374] on div "EN ES PT [PERSON_NAME] person 4 personas lun. 17, nov. Cena [GEOGRAPHIC_DATA] […" at bounding box center [411, 315] width 823 height 630
click at [541, 371] on div "EN ES PT [PERSON_NAME] person 4 personas lun. 17, nov. Cena [GEOGRAPHIC_DATA] […" at bounding box center [411, 315] width 823 height 630
